Goal: Task Accomplishment & Management: Manage account settings

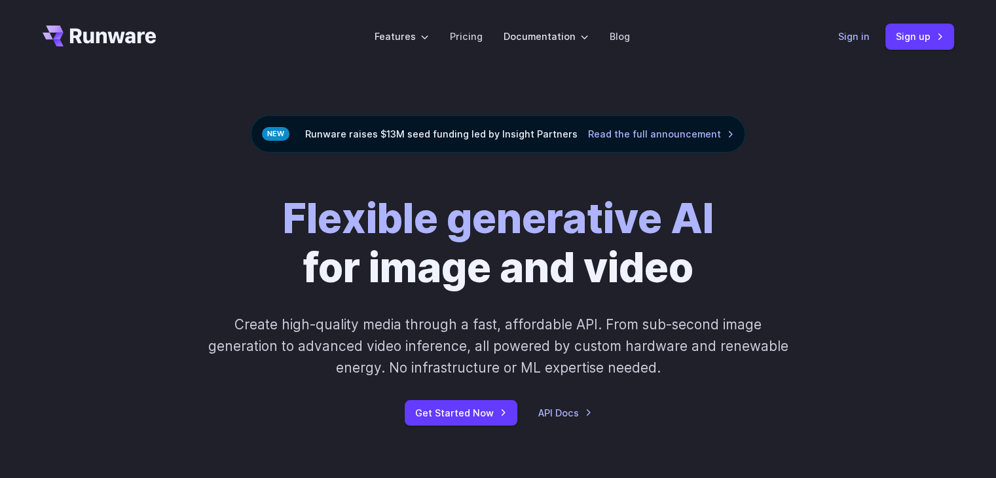
drag, startPoint x: 845, startPoint y: 34, endPoint x: 859, endPoint y: 57, distance: 27.1
click at [845, 34] on link "Sign in" at bounding box center [853, 36] width 31 height 15
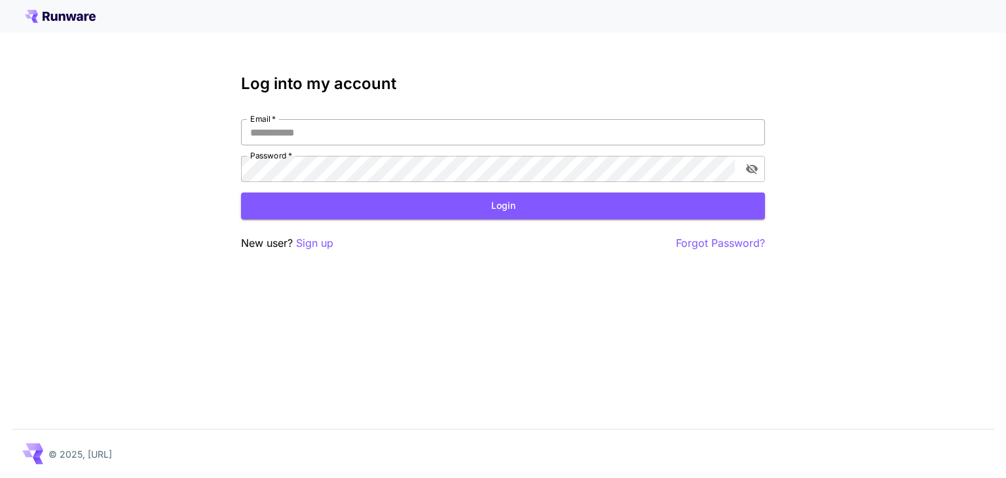
click at [350, 121] on input "Email   *" at bounding box center [503, 132] width 524 height 26
type input "**********"
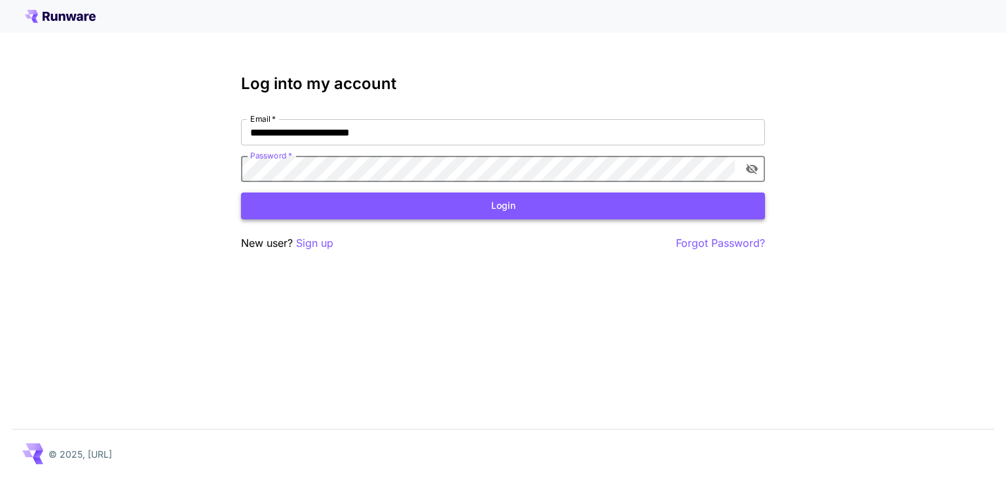
click at [481, 210] on button "Login" at bounding box center [503, 206] width 524 height 27
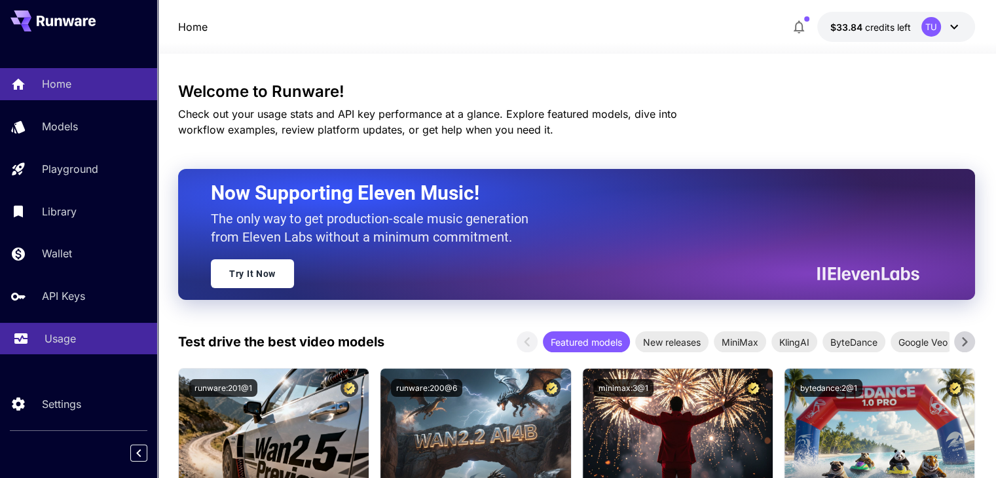
drag, startPoint x: 94, startPoint y: 346, endPoint x: 107, endPoint y: 346, distance: 13.8
click at [94, 346] on div "Usage" at bounding box center [96, 339] width 102 height 16
